Goal: Check status: Check status

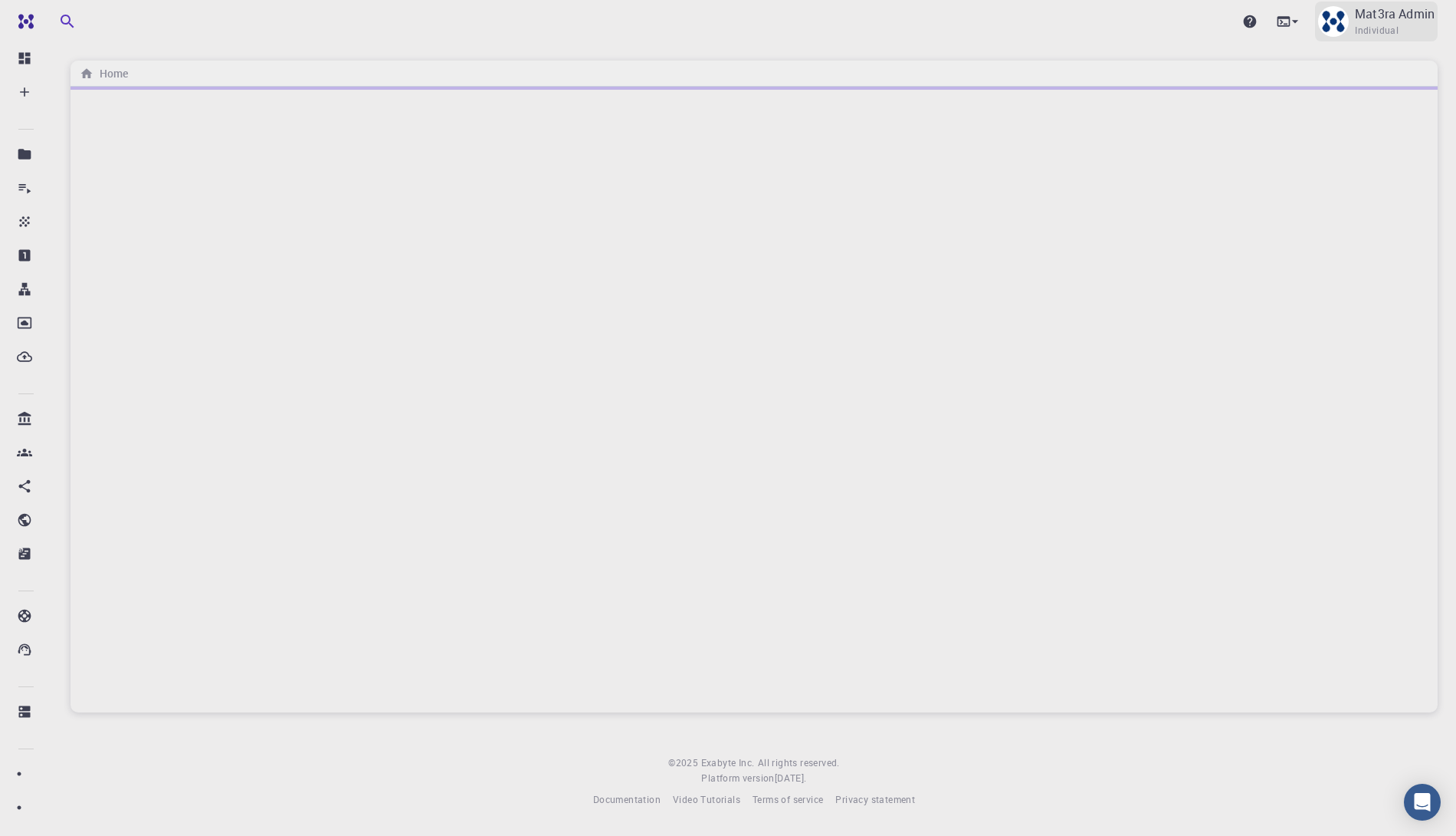
click at [1399, 30] on div "Mat3ra Admin Individual" at bounding box center [1395, 22] width 80 height 34
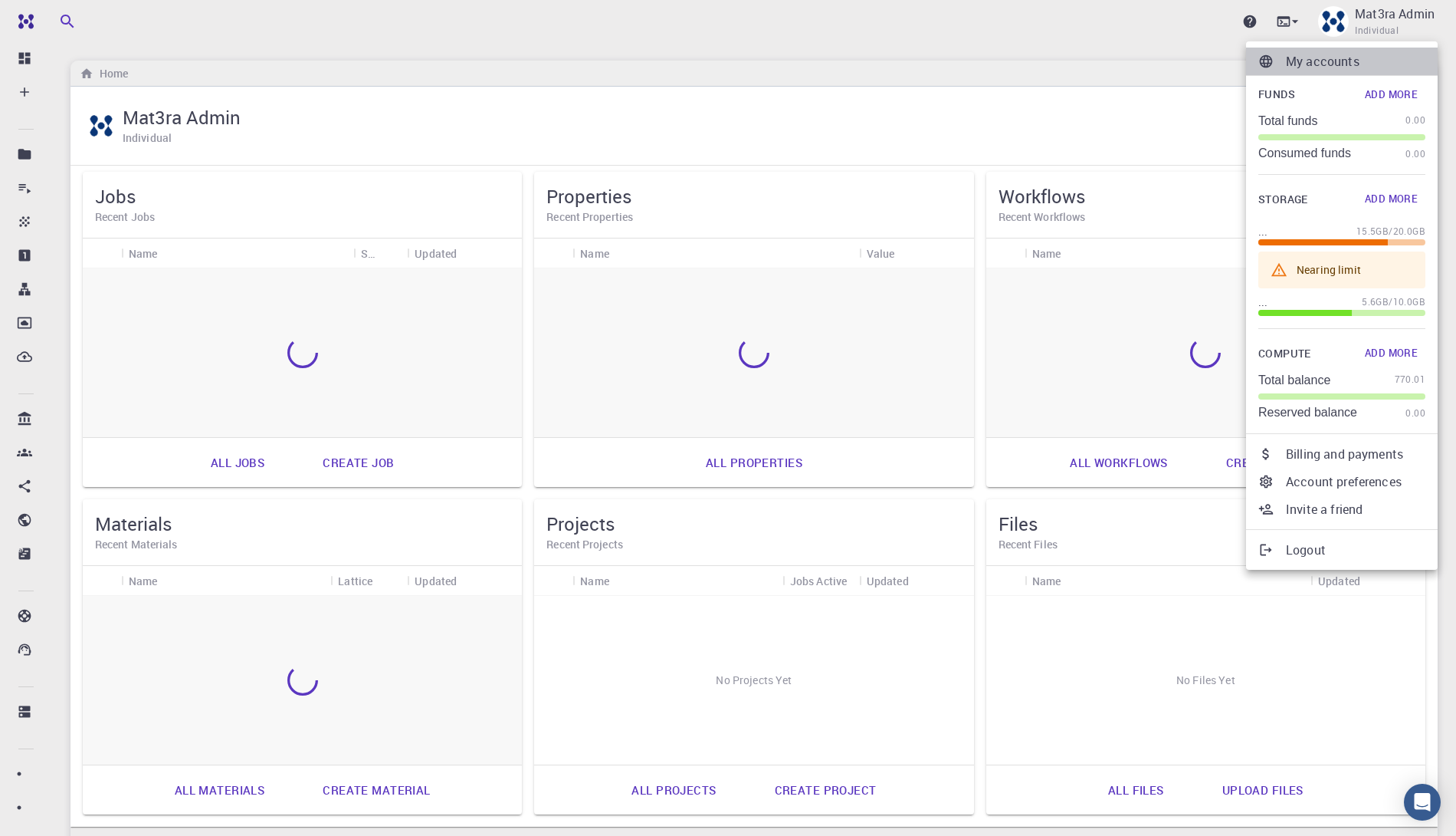
click at [1322, 67] on p "My accounts" at bounding box center [1356, 61] width 140 height 18
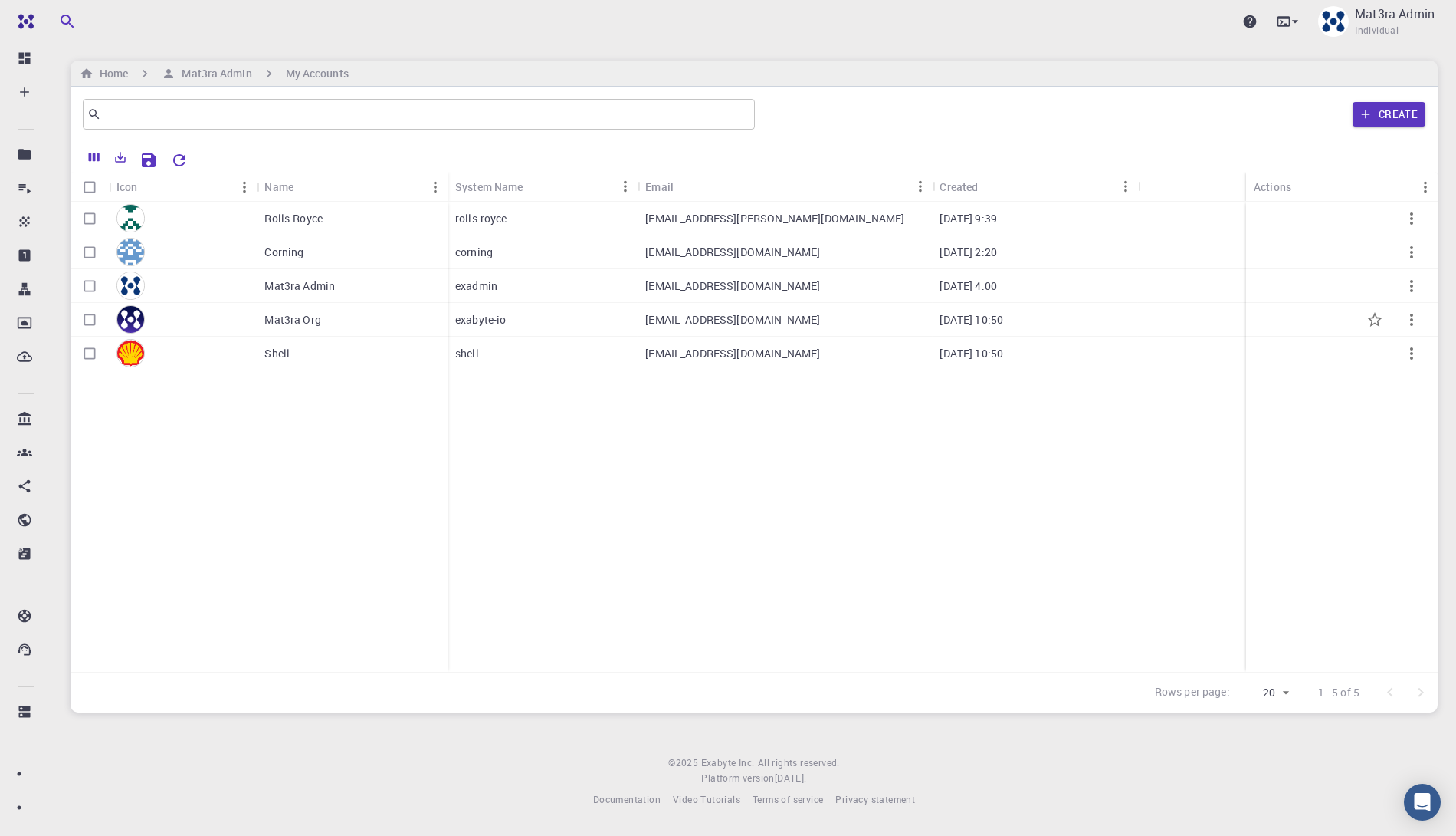
click at [345, 327] on div "Mat3ra Org" at bounding box center [352, 319] width 191 height 34
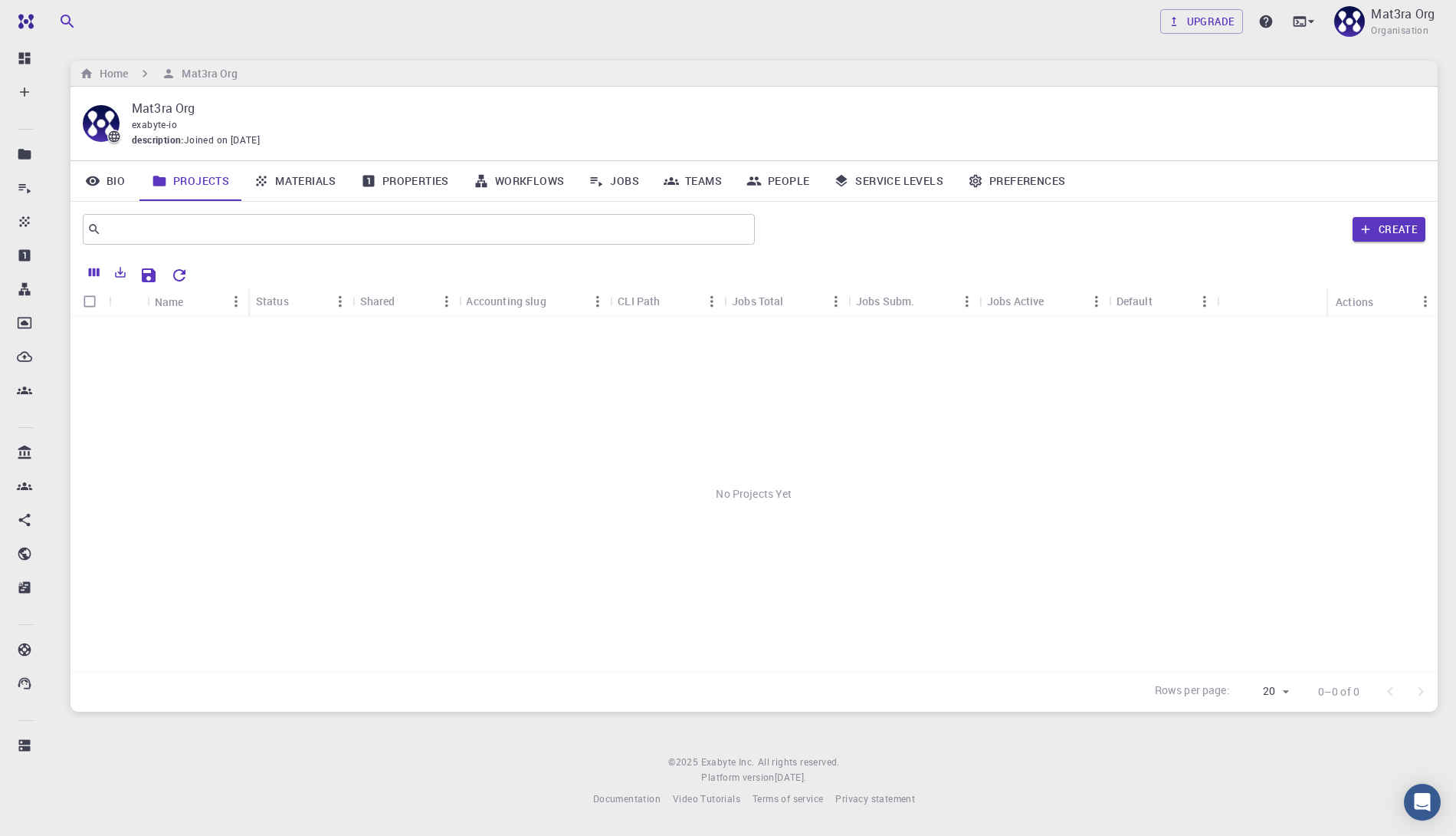
click at [618, 183] on link "Jobs" at bounding box center [614, 181] width 75 height 40
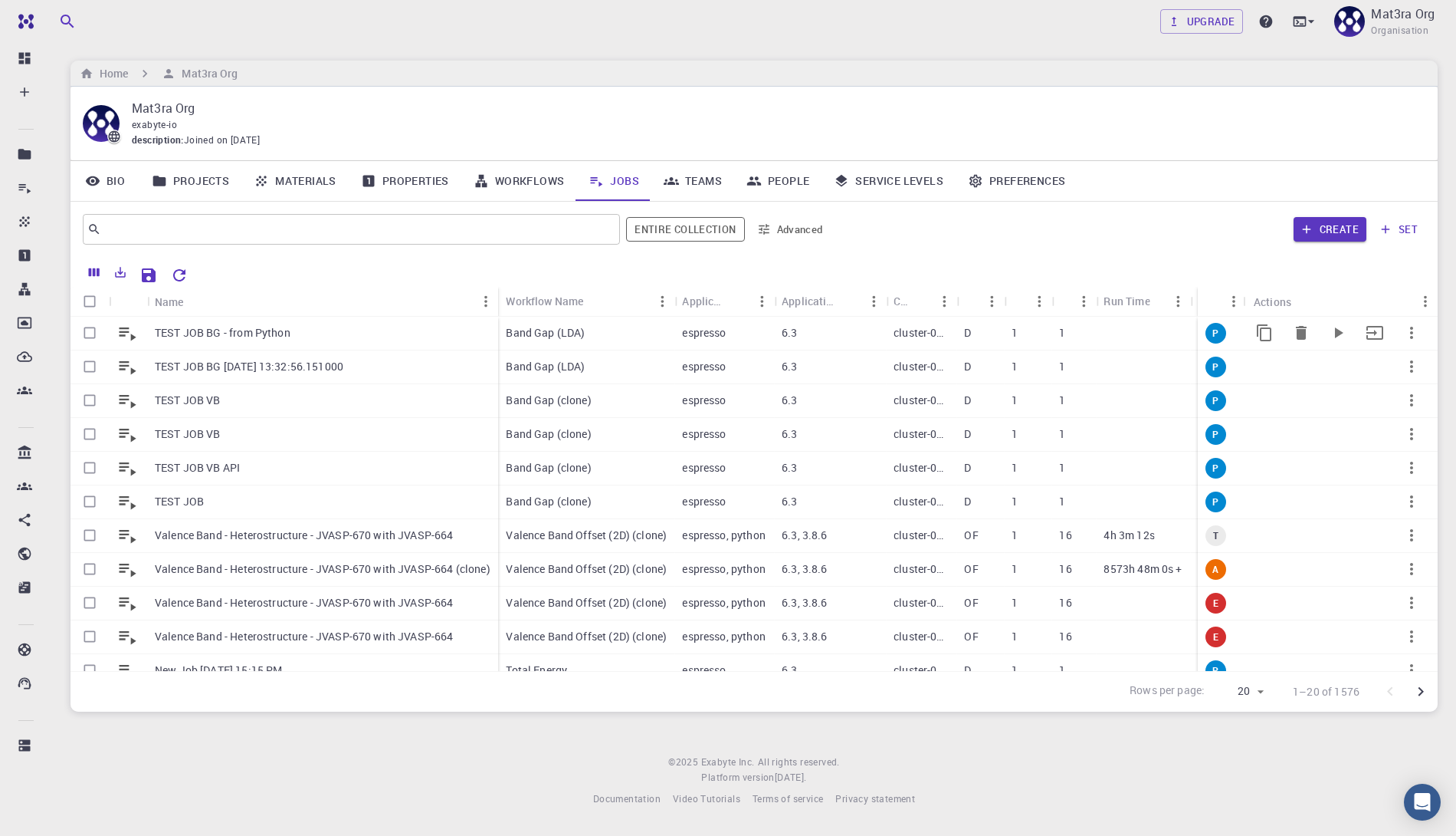
click at [400, 336] on div "TEST JOB BG - from Python" at bounding box center [322, 333] width 351 height 34
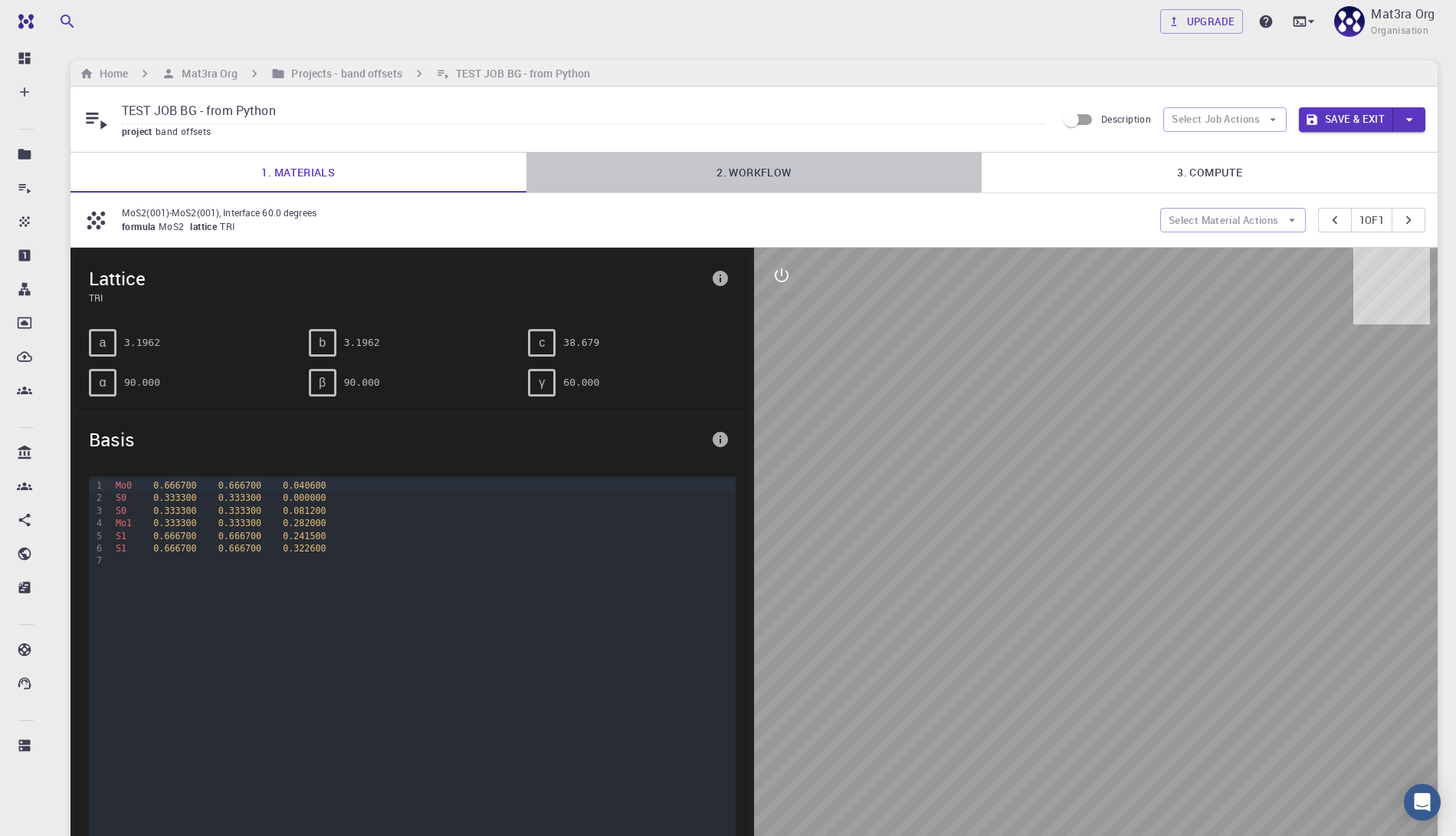
click at [778, 174] on link "2. Workflow" at bounding box center [754, 173] width 456 height 40
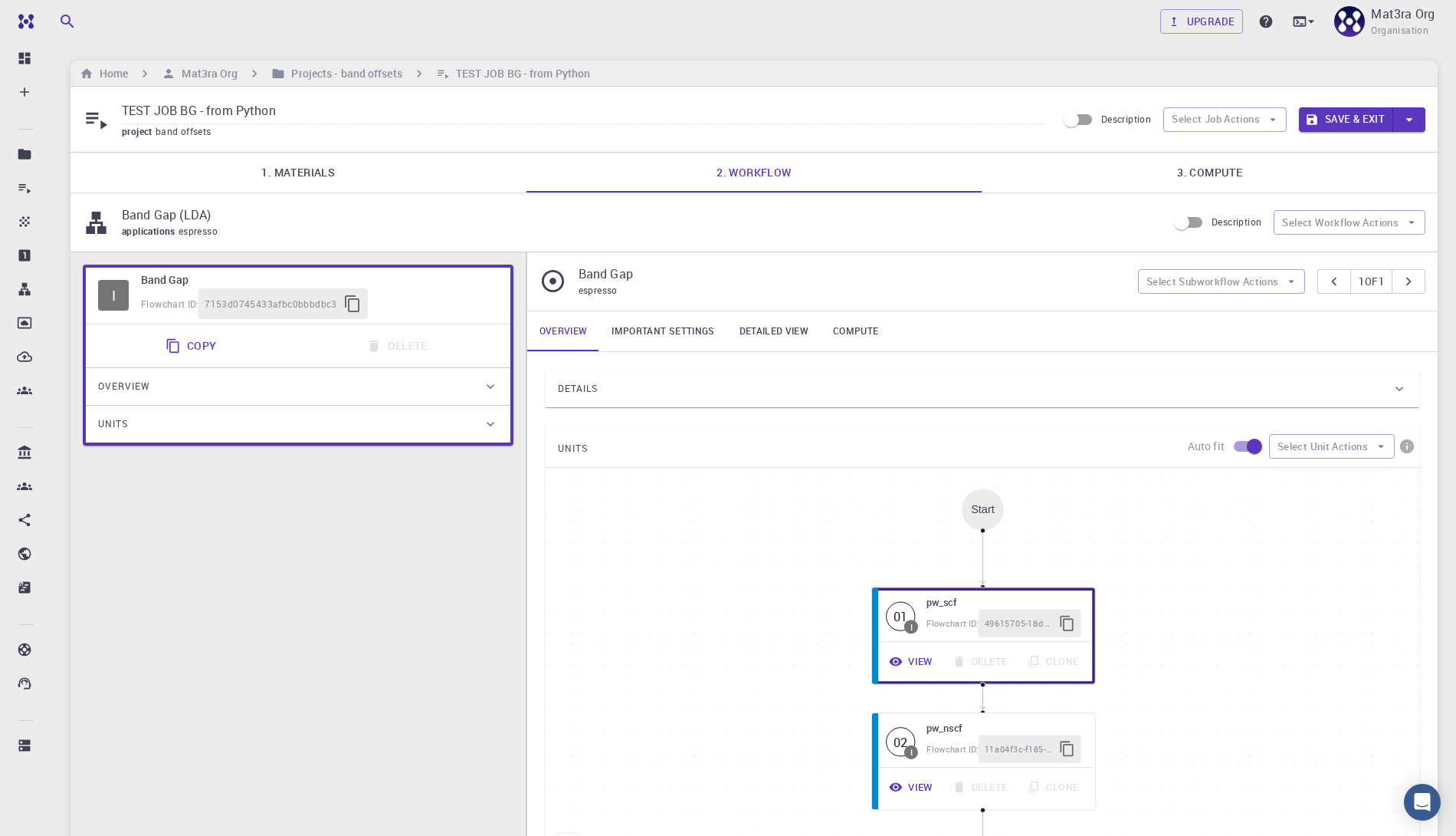
click at [678, 327] on link "Important settings" at bounding box center [662, 332] width 127 height 40
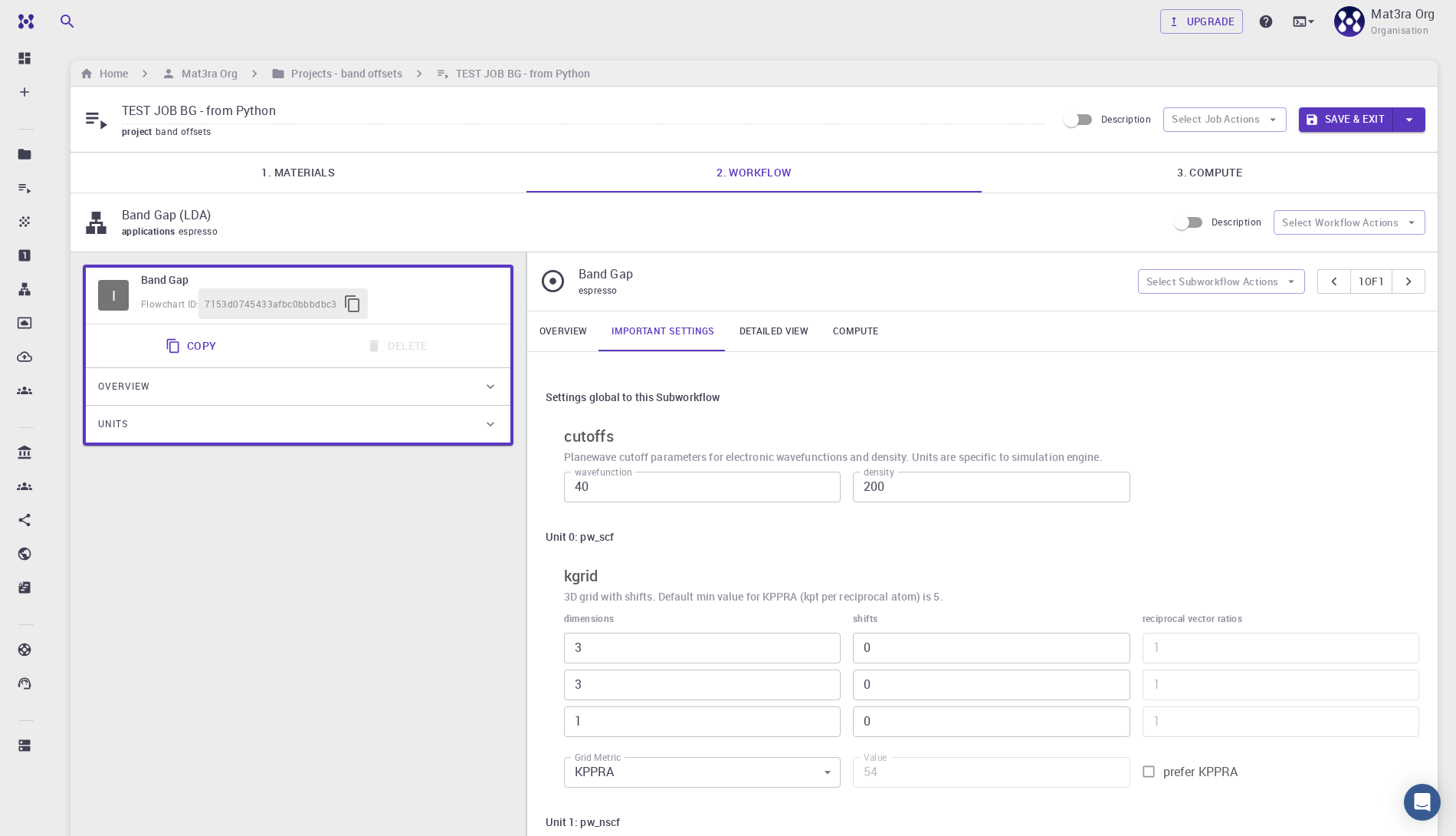
click at [566, 332] on link "Overview" at bounding box center [564, 332] width 73 height 40
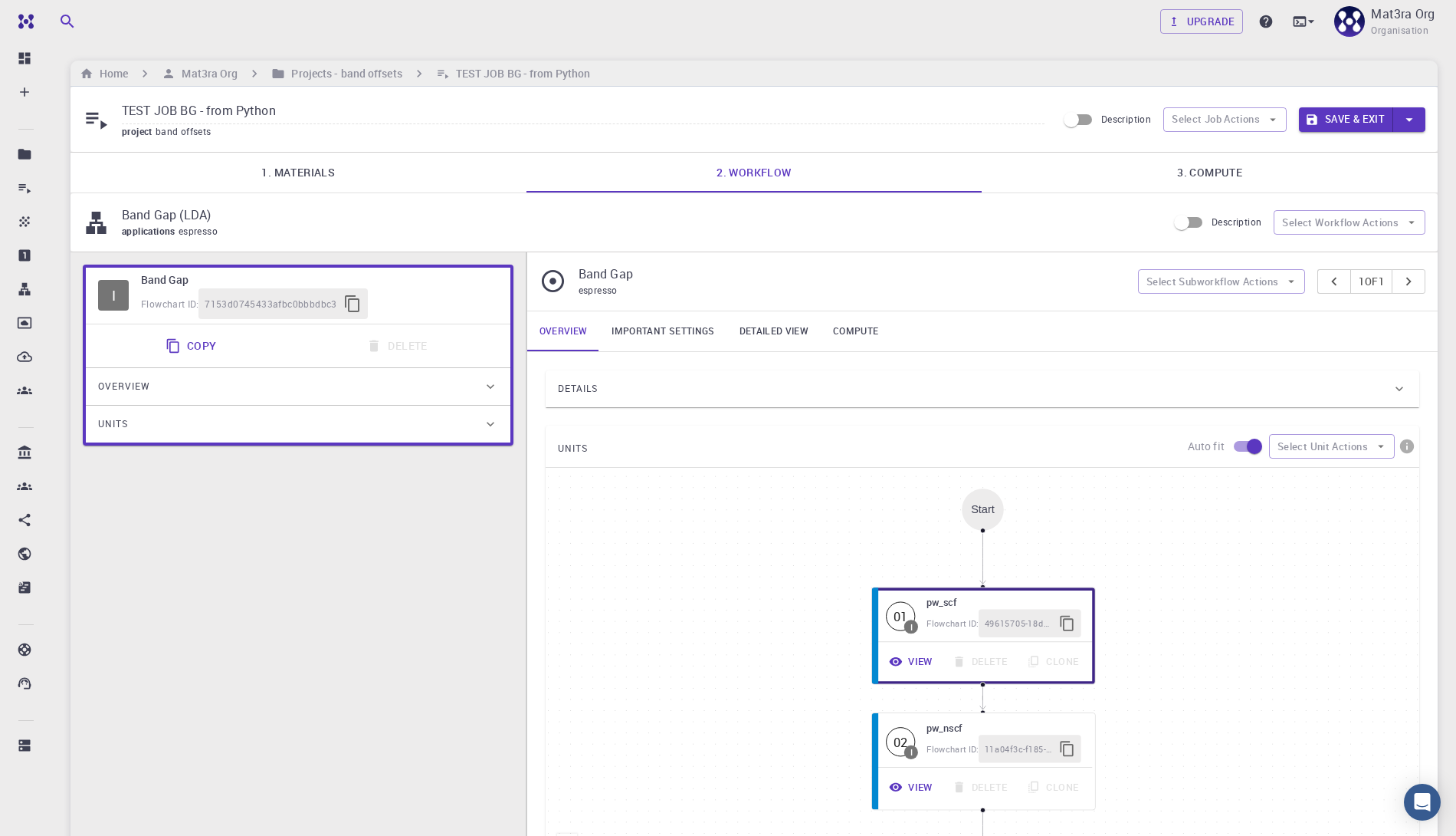
click at [1164, 175] on link "3. Compute" at bounding box center [1209, 173] width 456 height 40
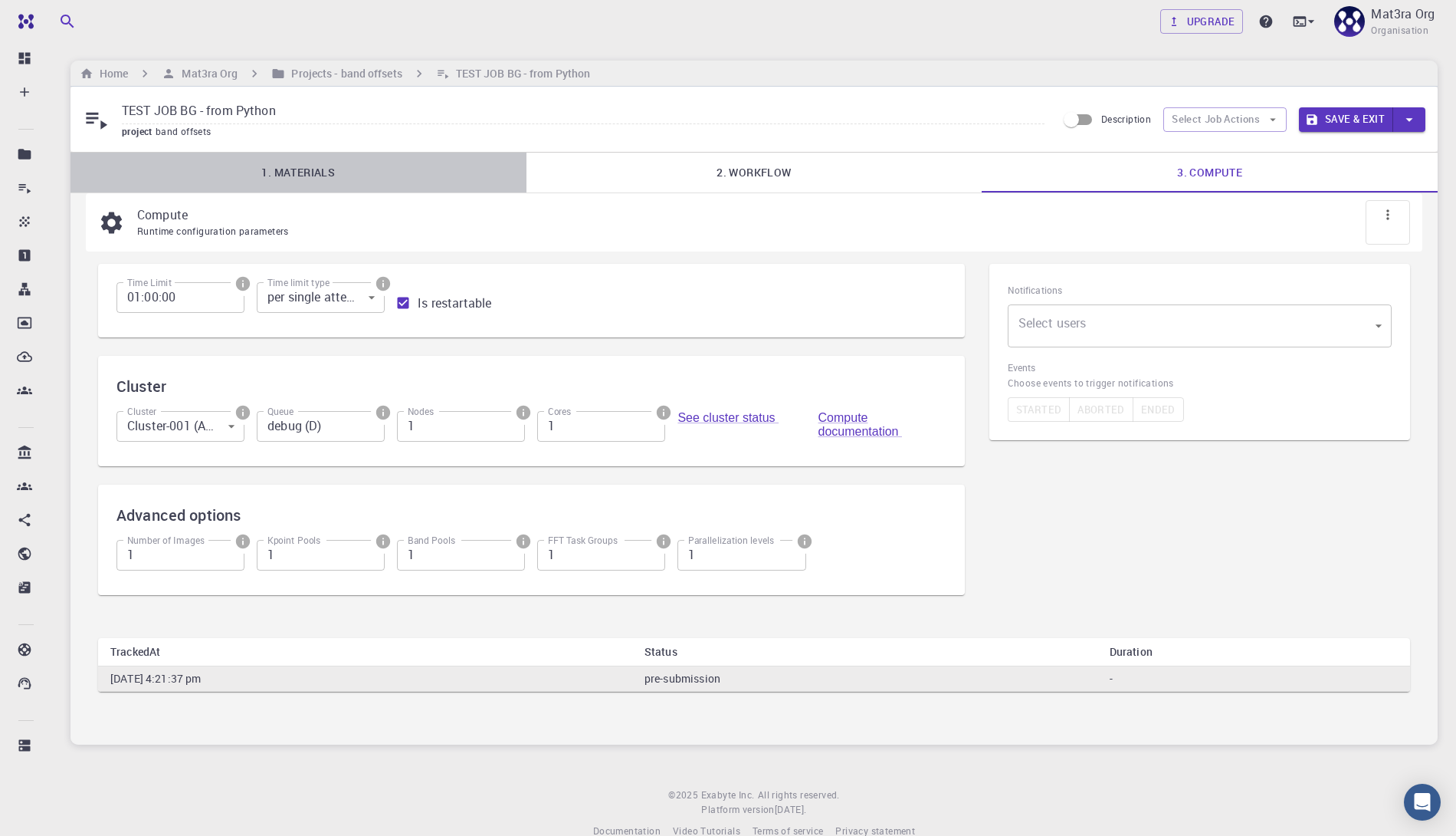
click at [328, 176] on link "1. Materials" at bounding box center [298, 173] width 456 height 40
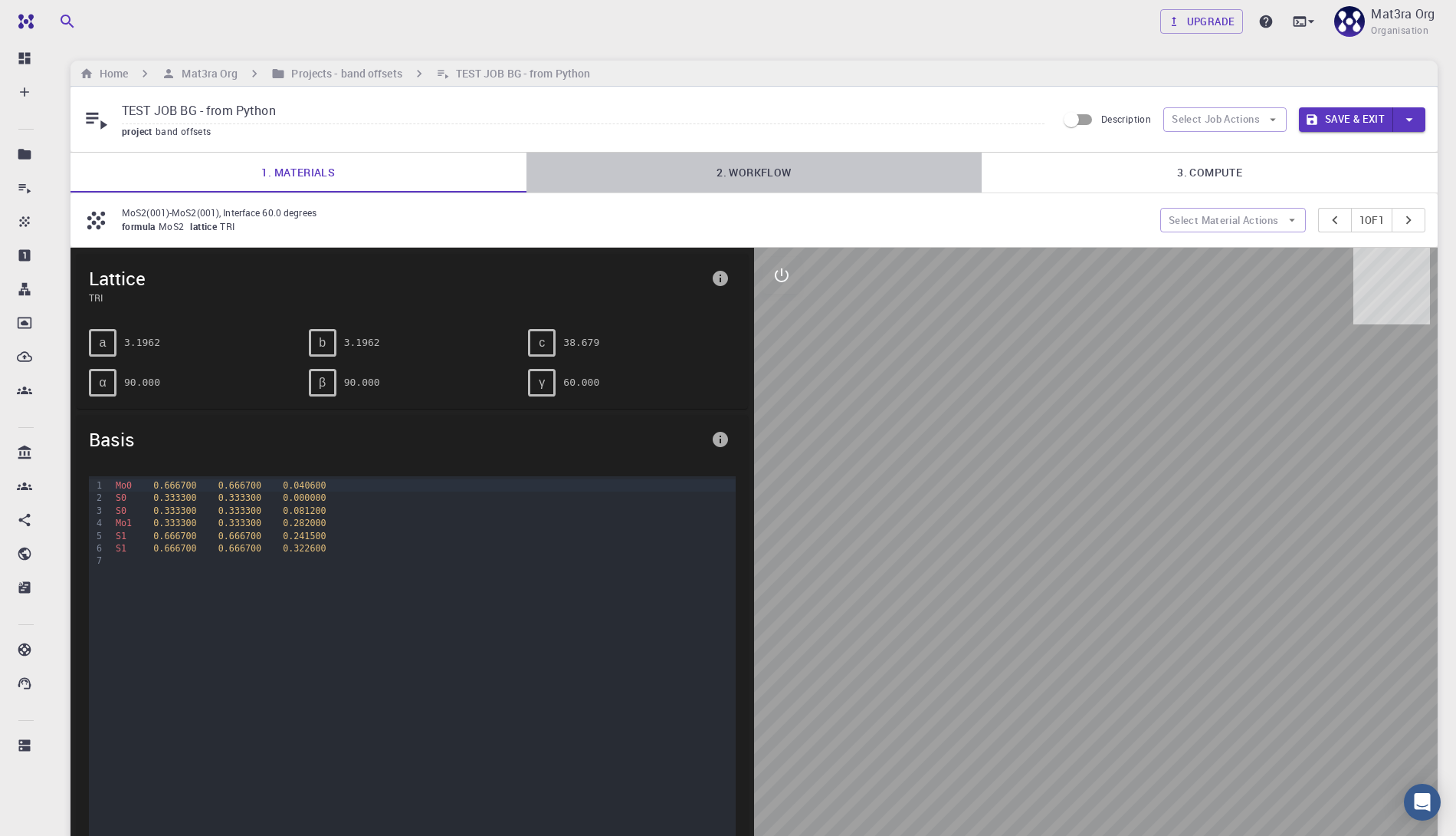
click at [736, 190] on link "2. Workflow" at bounding box center [754, 173] width 456 height 40
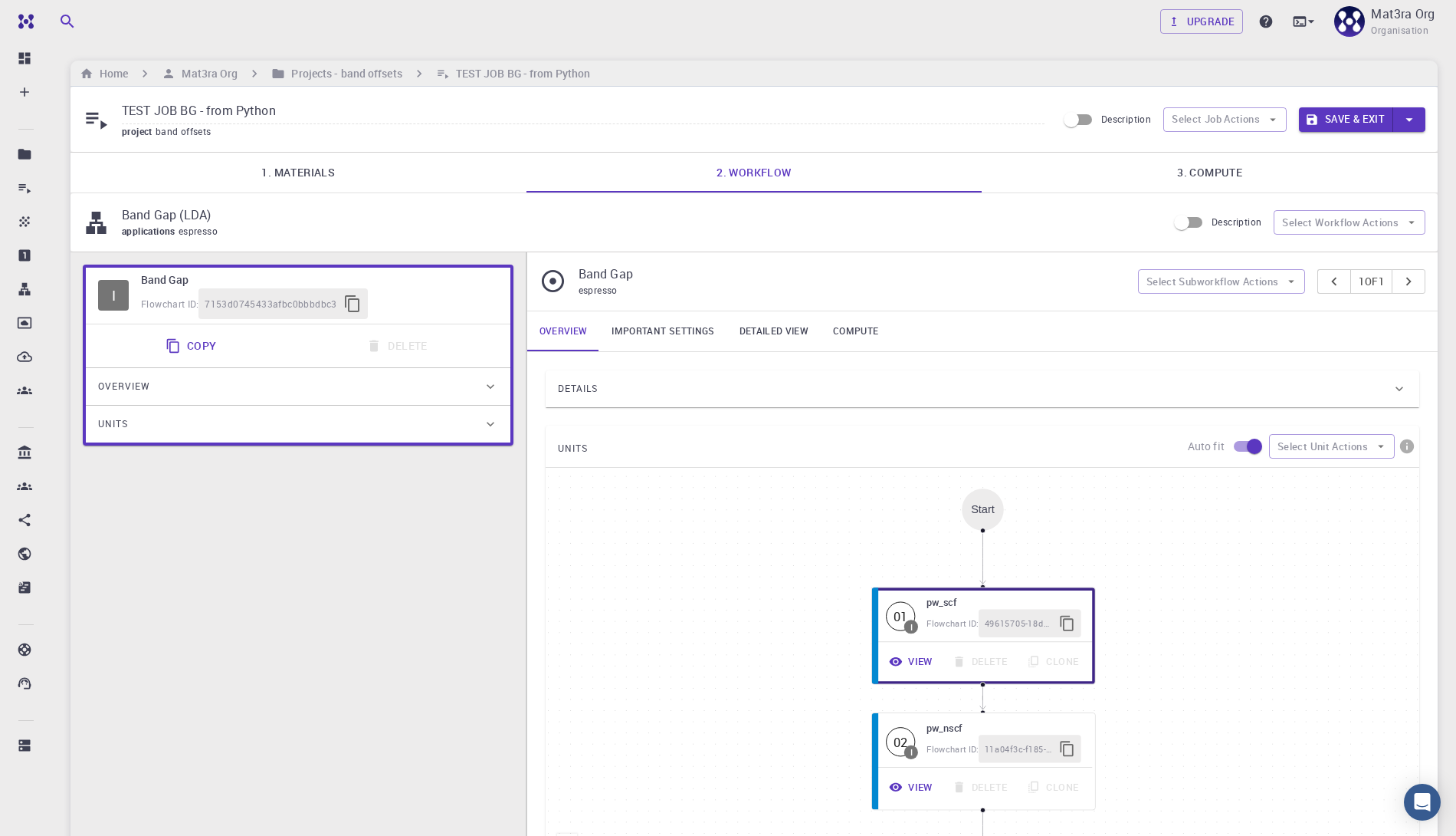
click at [900, 29] on div "Upgrade Mat3ra Org Organisation" at bounding box center [754, 22] width 1404 height 40
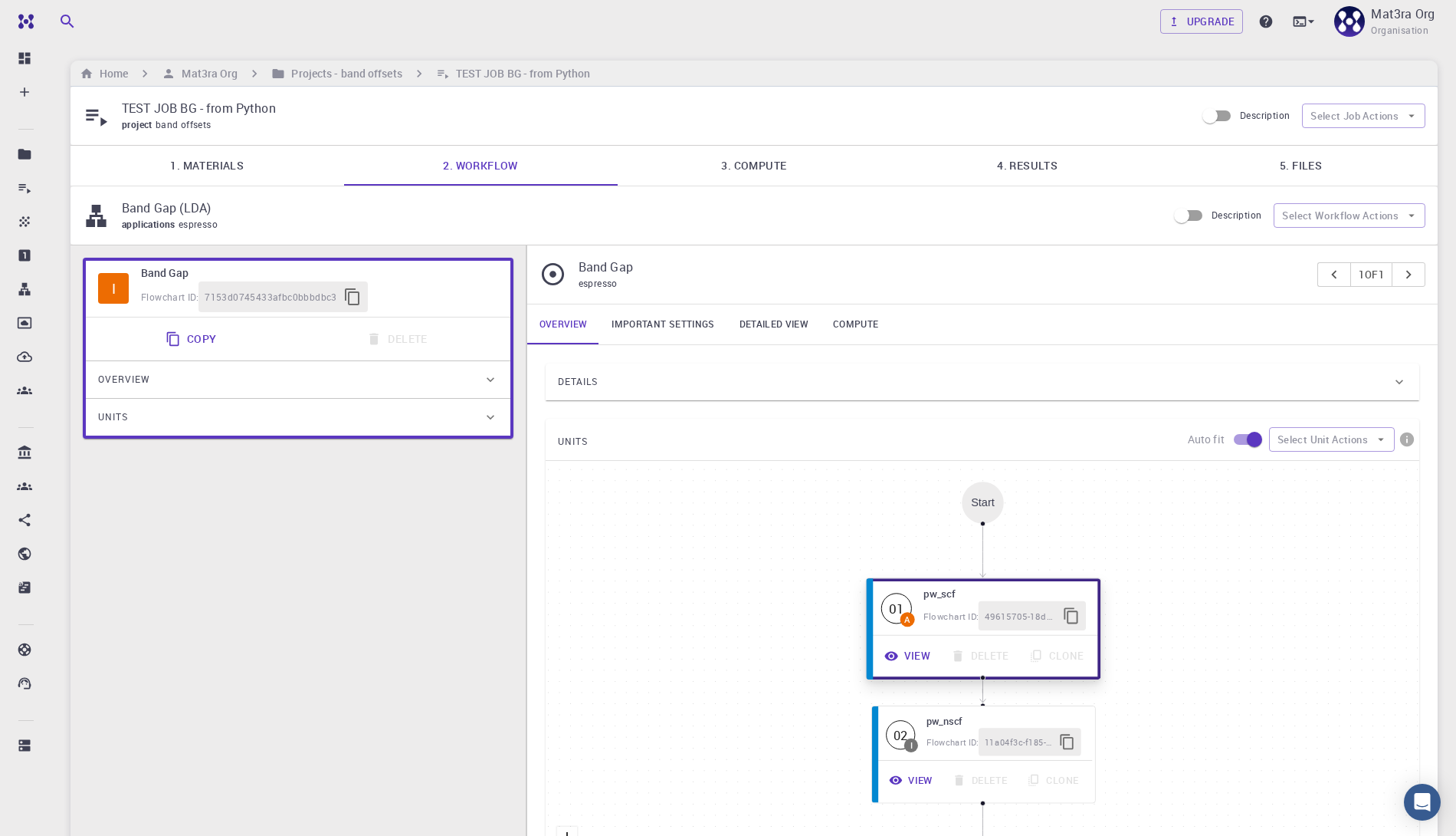
click at [913, 652] on button "View" at bounding box center [908, 655] width 66 height 29
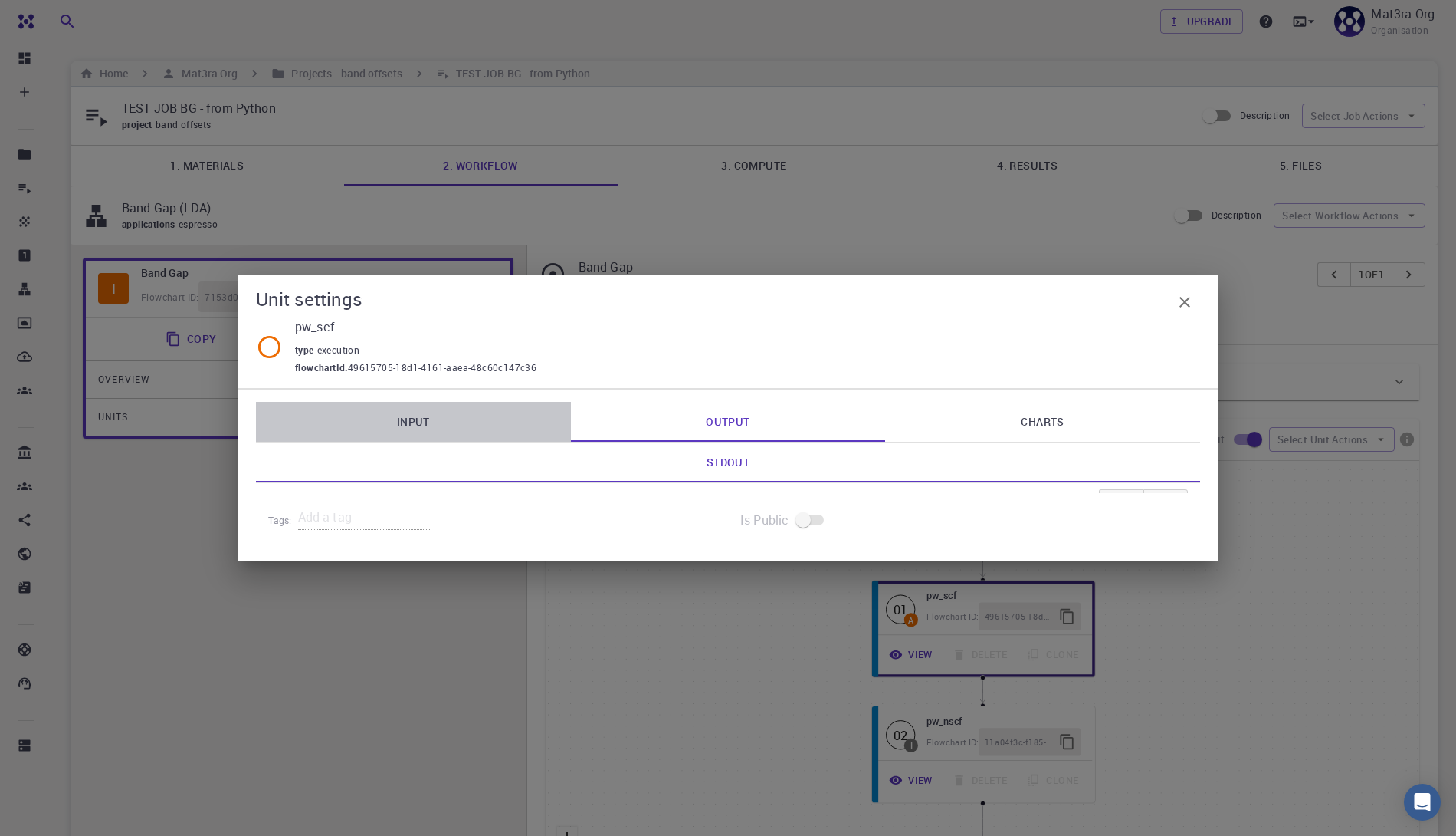
click at [478, 423] on link "Input" at bounding box center [413, 421] width 315 height 40
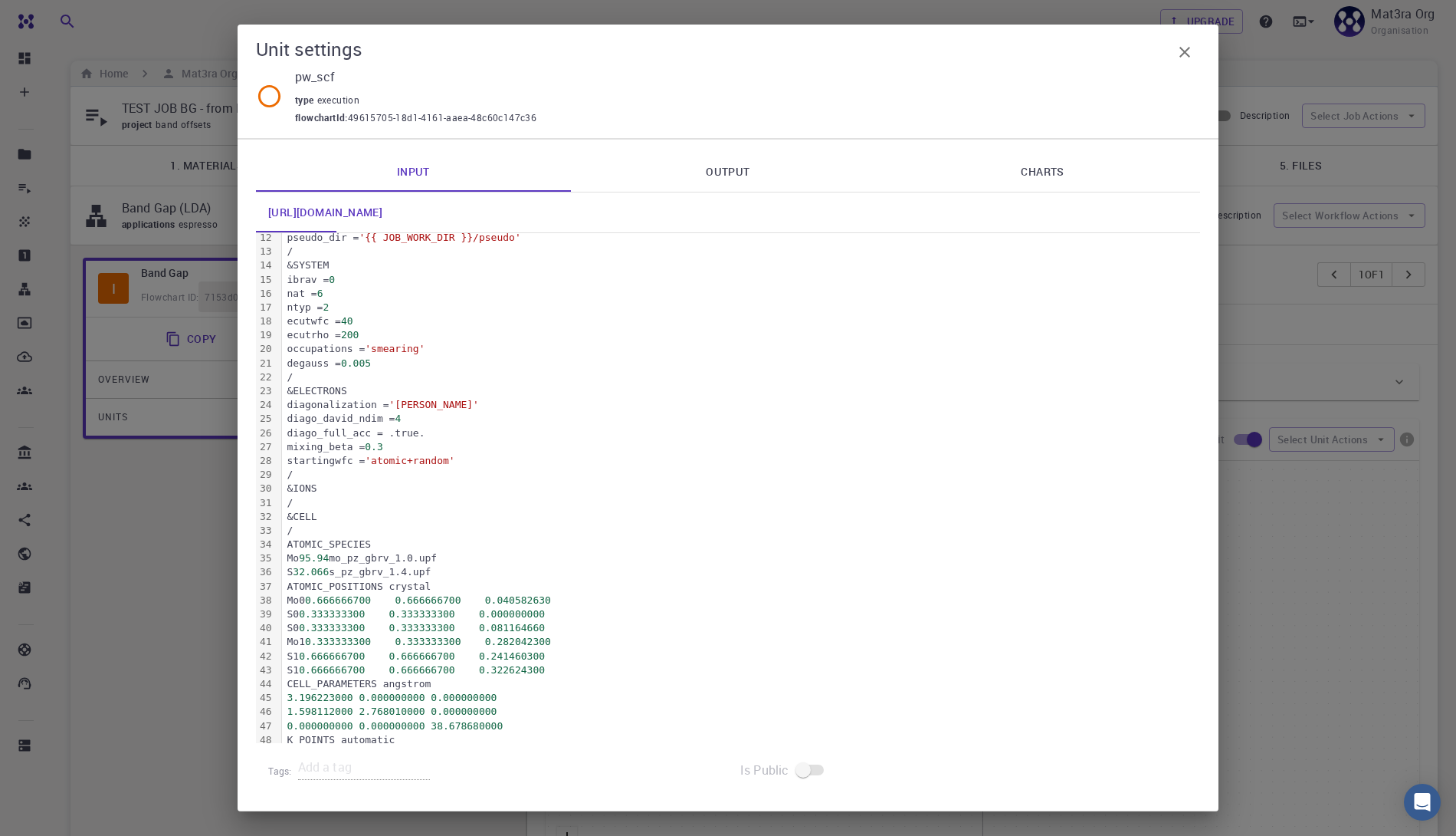
scroll to position [178, 0]
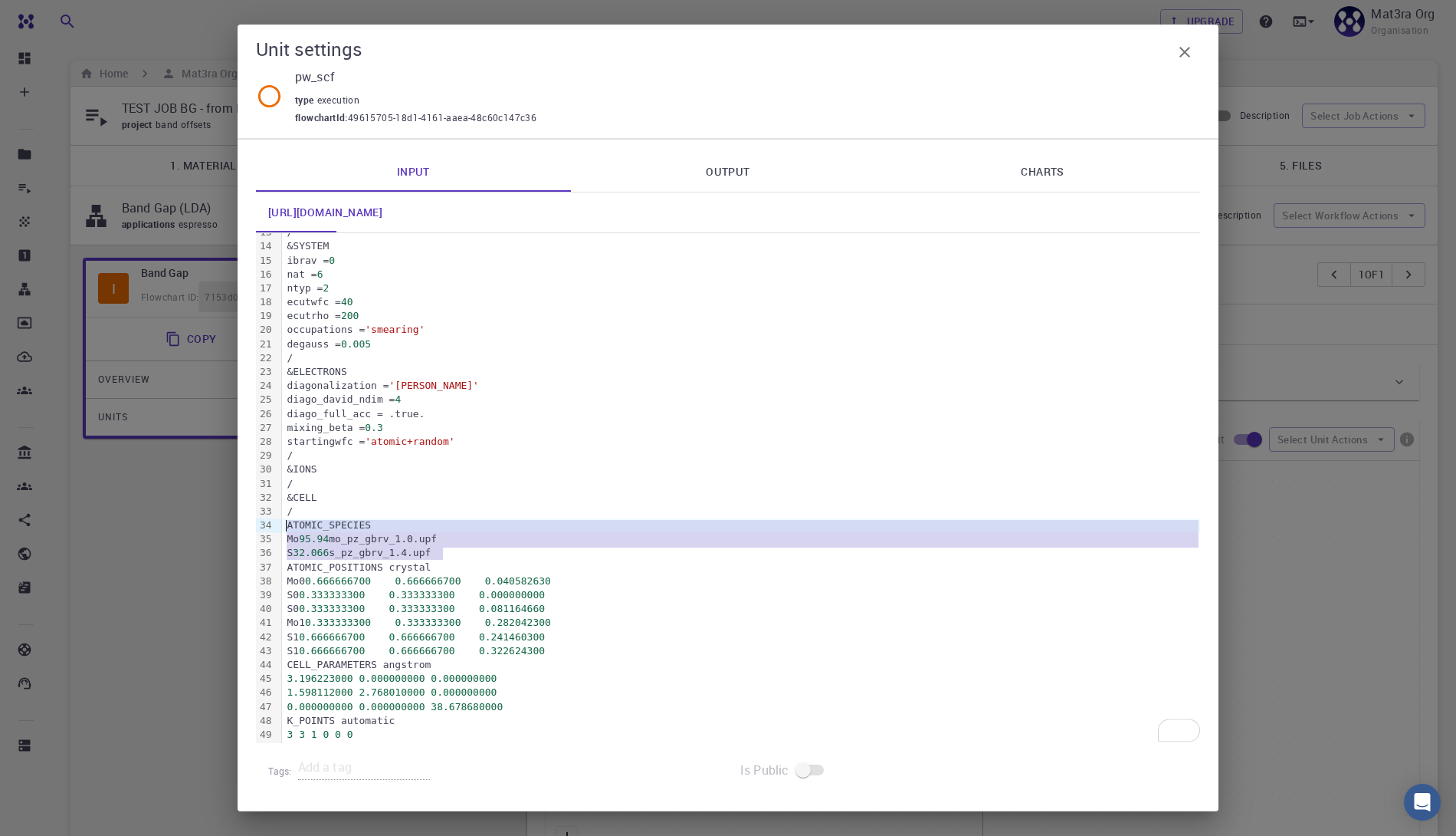
drag, startPoint x: 479, startPoint y: 551, endPoint x: 279, endPoint y: 524, distance: 201.8
click at [279, 524] on div "99 1 2 3 4 5 6 7 8 9 10 11 12 13 14 15 16 17 18 19 20 21 22 23 24 25 26 27 28 2…" at bounding box center [728, 400] width 944 height 690
copy div "ATOMIC_SPECIES Mo 95.94 mo_pz_gbrv_1.0.upf S 32.066 s_pz_gbrv_1.4.upf"
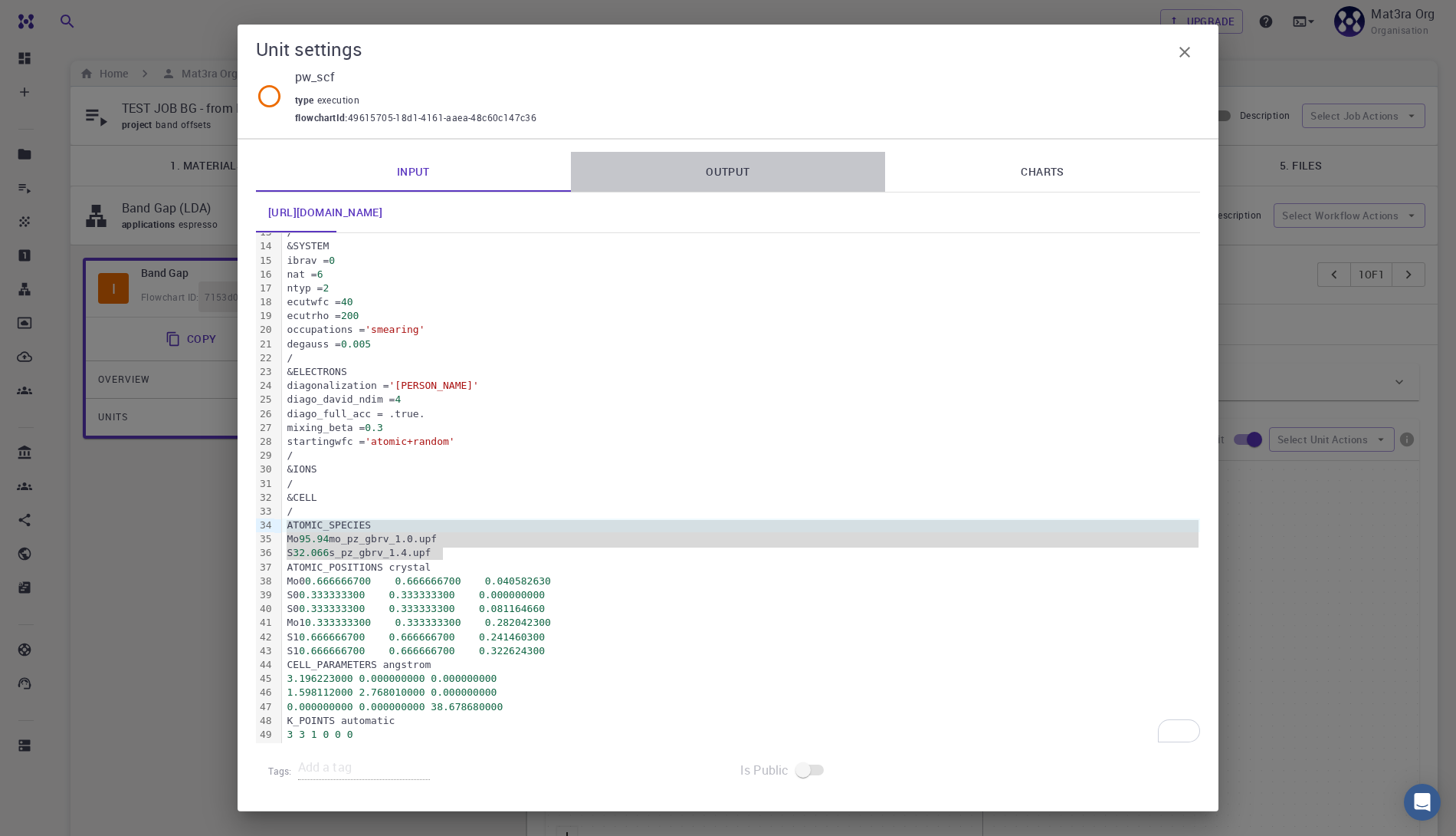
click at [747, 167] on link "Output" at bounding box center [728, 172] width 315 height 40
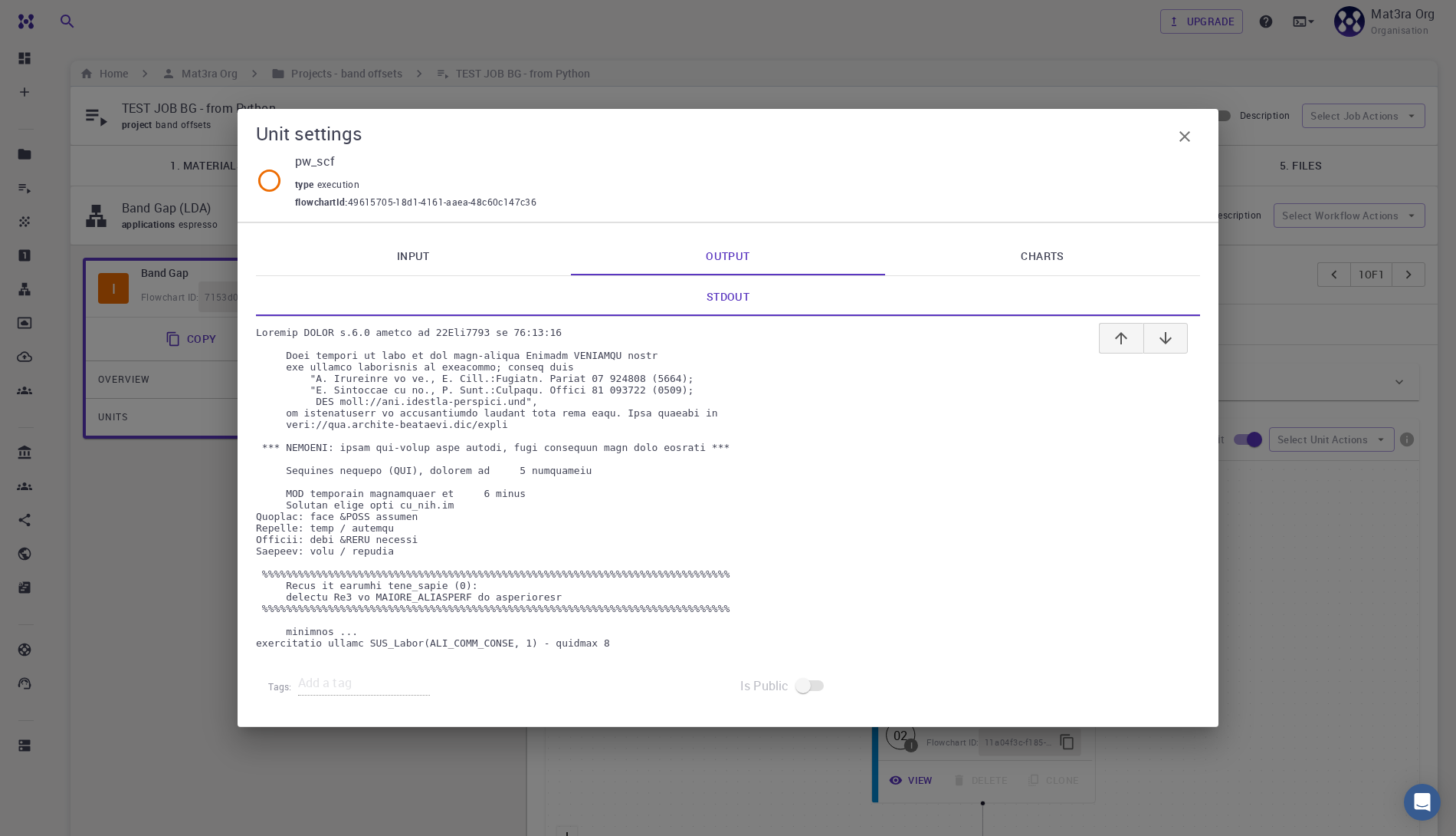
click at [1182, 127] on icon "button" at bounding box center [1184, 136] width 18 height 18
